Goal: Navigation & Orientation: Find specific page/section

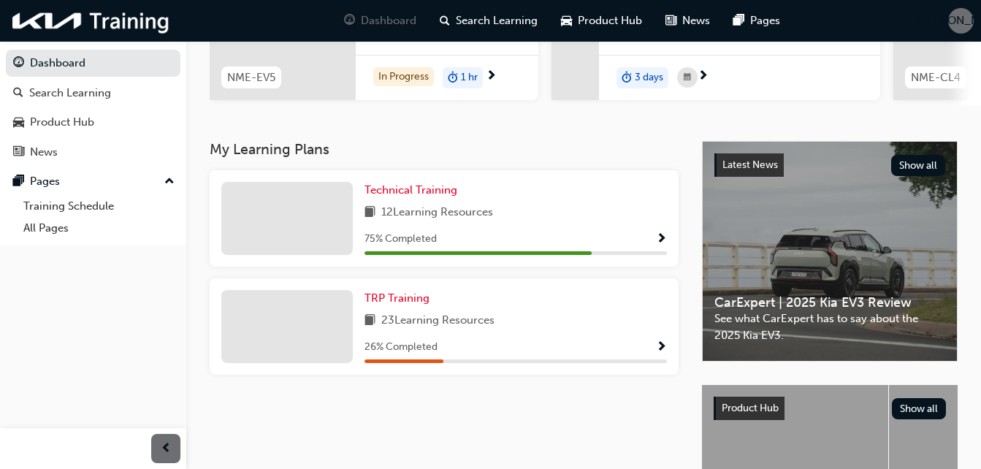
scroll to position [292, 0]
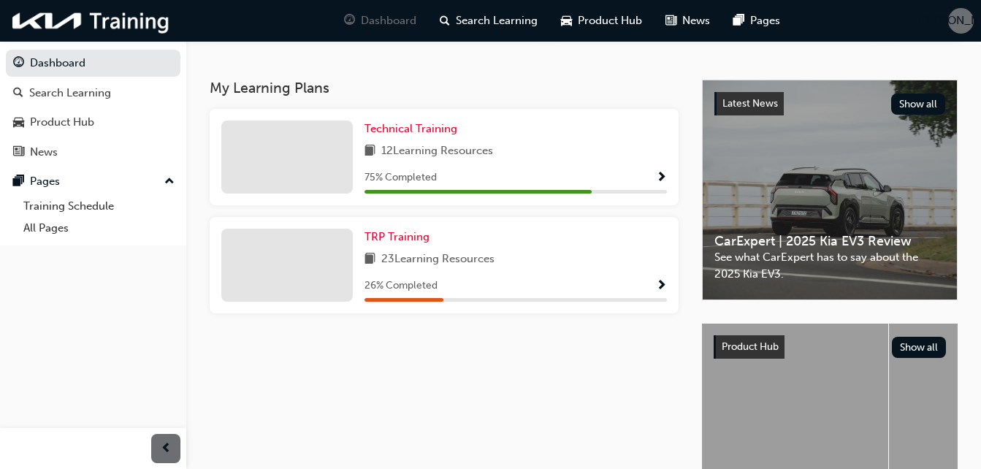
click at [440, 255] on div "TRP Training 23 Learning Resources 26 % Completed" at bounding box center [515, 265] width 302 height 73
click at [93, 209] on link "Training Schedule" at bounding box center [99, 206] width 163 height 23
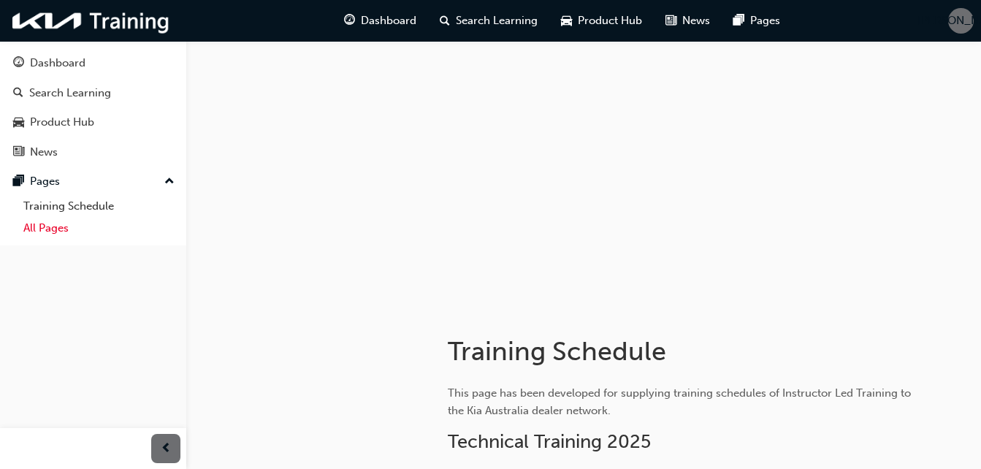
click at [67, 231] on link "All Pages" at bounding box center [99, 228] width 163 height 23
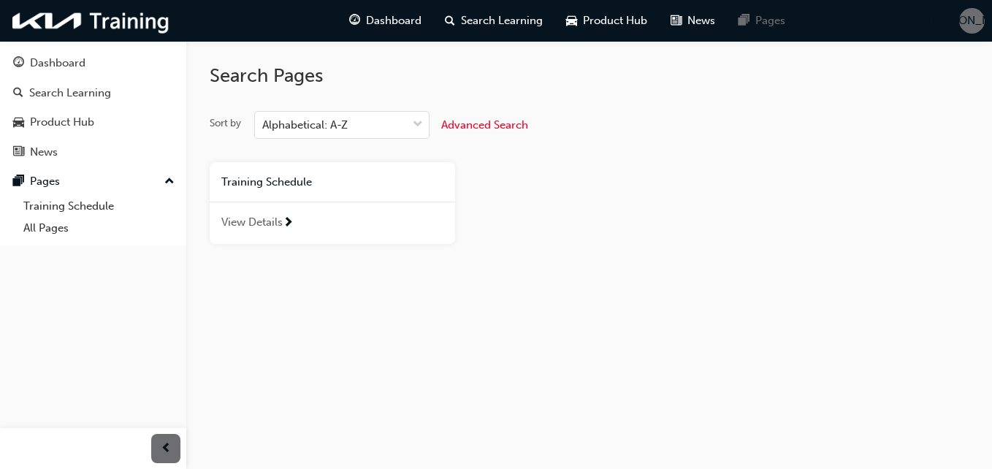
click at [283, 224] on span "next-icon" at bounding box center [288, 223] width 11 height 13
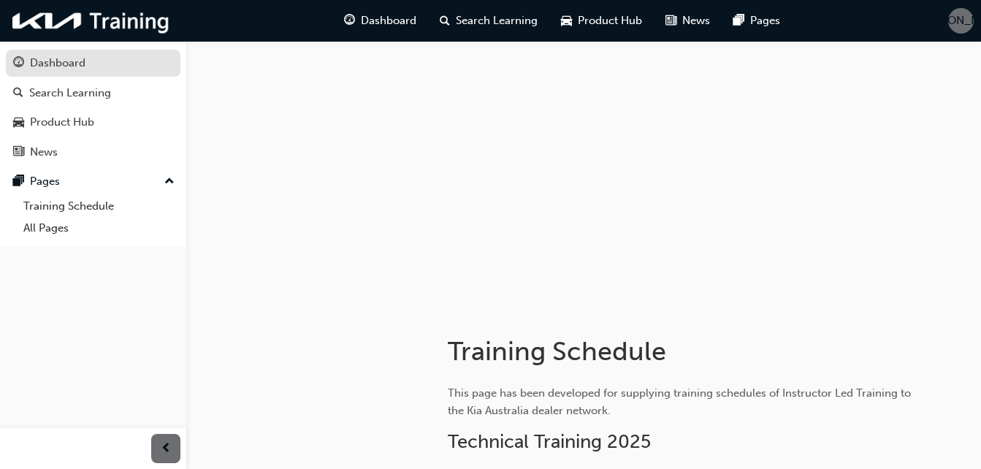
click at [75, 64] on div "Dashboard" at bounding box center [58, 63] width 56 height 17
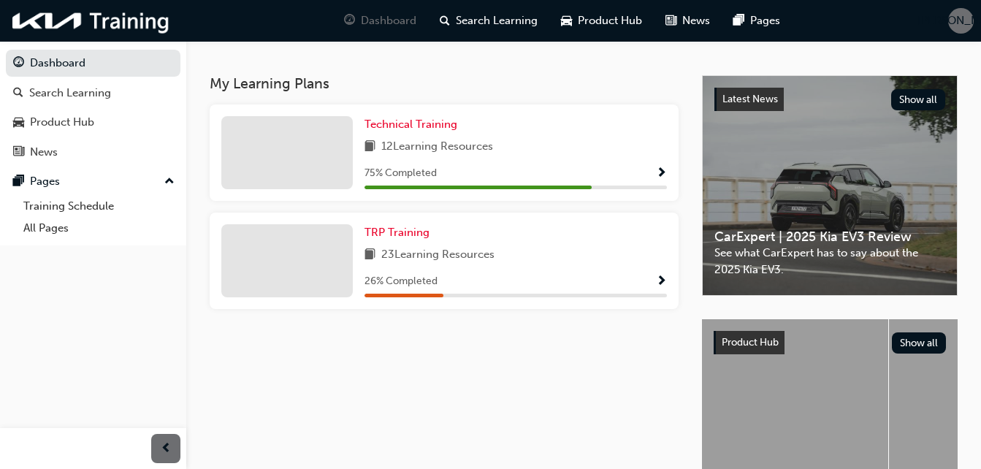
scroll to position [258, 0]
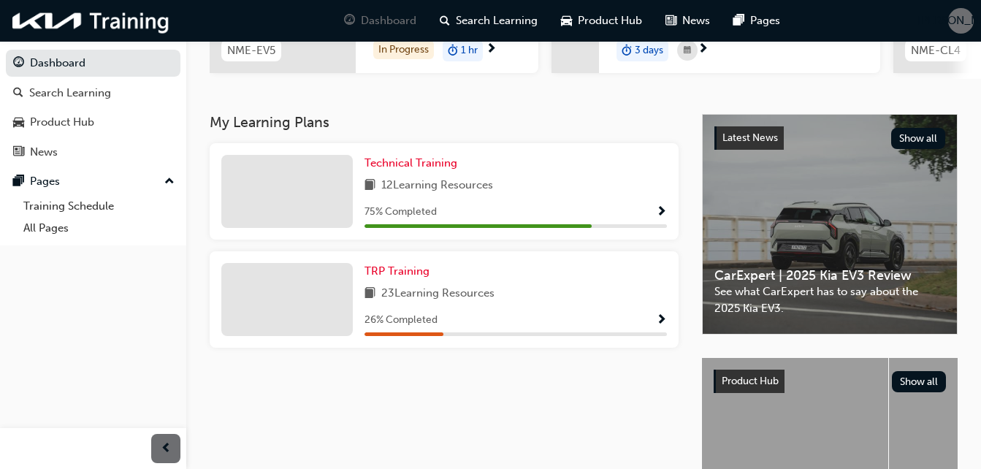
click at [493, 195] on span "12 Learning Resources" at bounding box center [437, 186] width 112 height 18
click at [546, 314] on div "TRP Training 23 Learning Resources 26 % Completed" at bounding box center [515, 299] width 302 height 73
click at [658, 323] on span "Show Progress" at bounding box center [661, 320] width 11 height 13
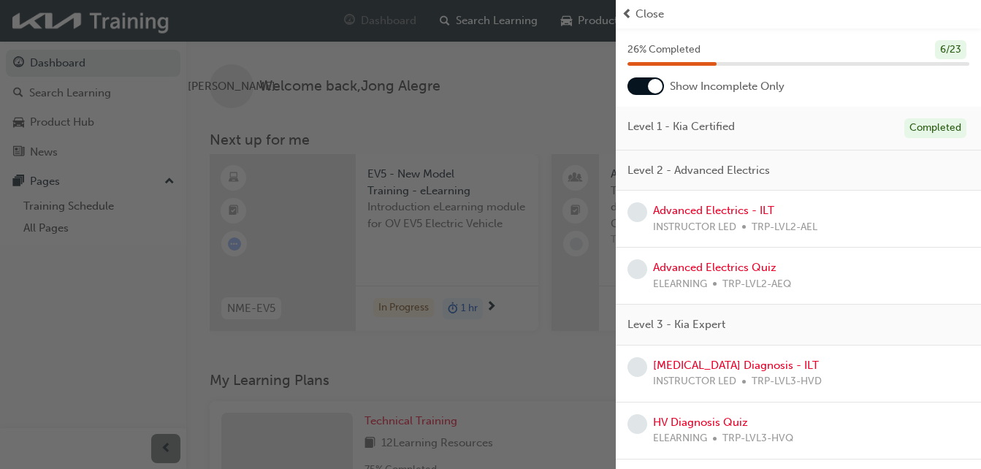
scroll to position [0, 0]
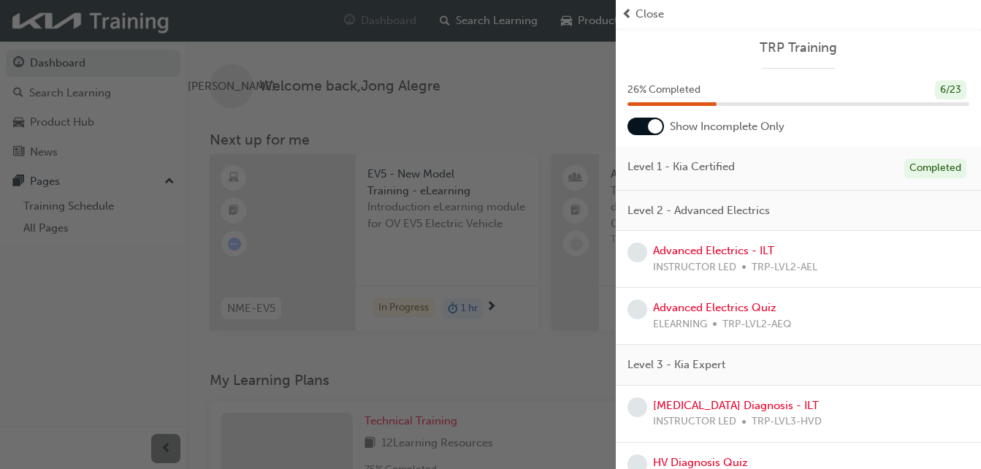
click at [542, 76] on div "button" at bounding box center [308, 234] width 616 height 469
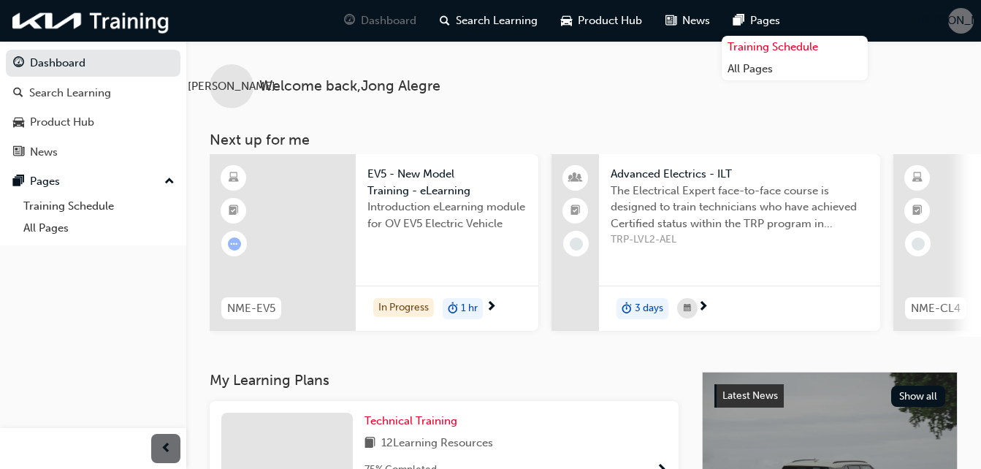
click at [755, 42] on link "Training Schedule" at bounding box center [795, 47] width 146 height 23
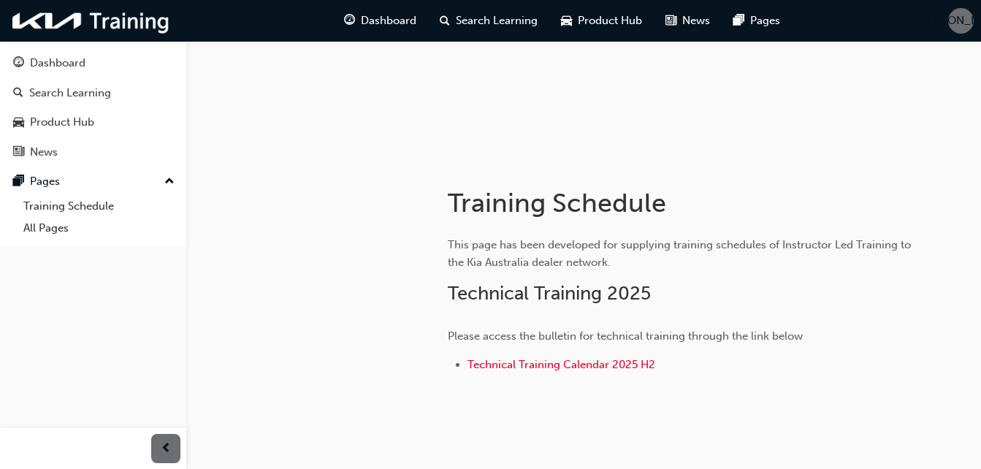
scroll to position [197, 0]
